Goal: Task Accomplishment & Management: Use online tool/utility

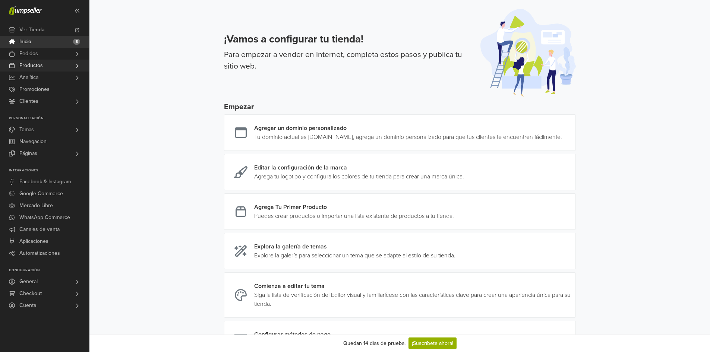
click at [31, 65] on span "Productos" at bounding box center [30, 66] width 23 height 12
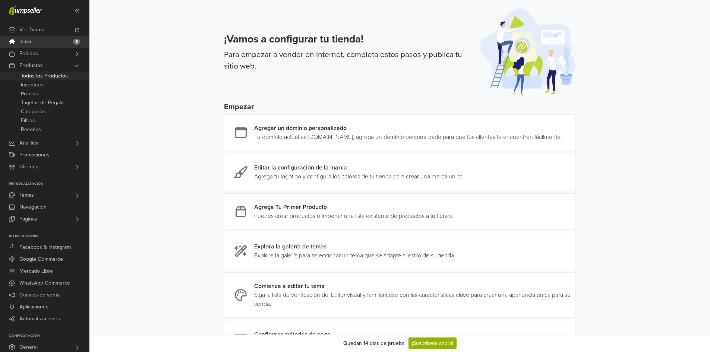
click at [42, 76] on span "Todos los Productos" at bounding box center [44, 76] width 47 height 9
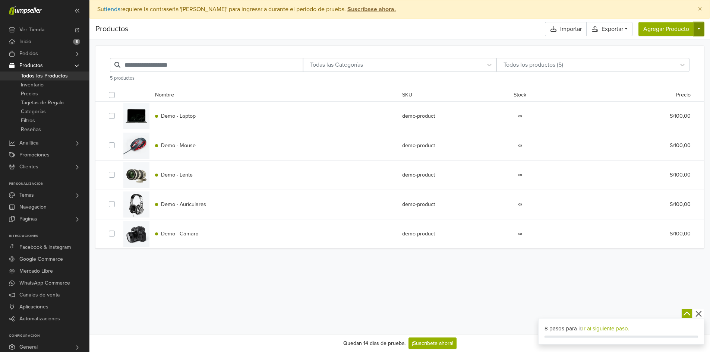
click at [700, 30] on button "button" at bounding box center [699, 29] width 10 height 14
click at [674, 53] on link "Digital" at bounding box center [674, 58] width 59 height 12
